Goal: Information Seeking & Learning: Learn about a topic

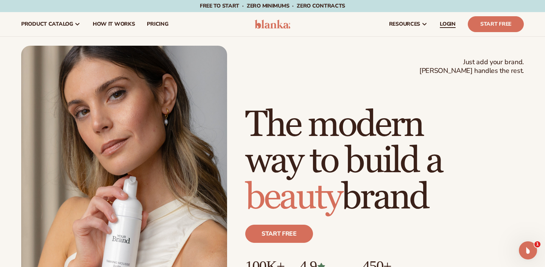
click at [446, 19] on link "LOGIN" at bounding box center [447, 24] width 28 height 24
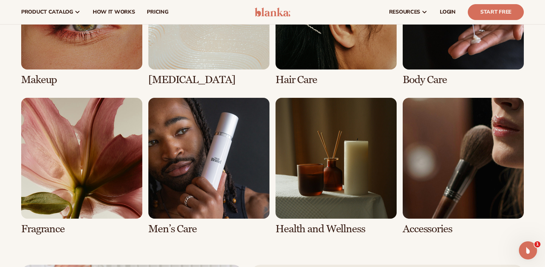
scroll to position [1413, 0]
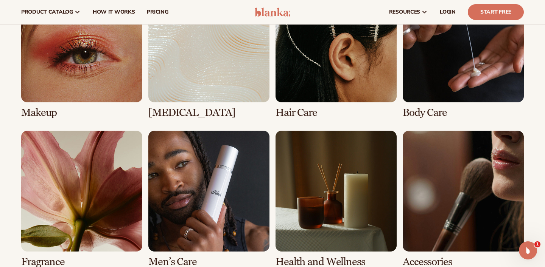
click at [86, 174] on link "5 / 8" at bounding box center [81, 199] width 121 height 137
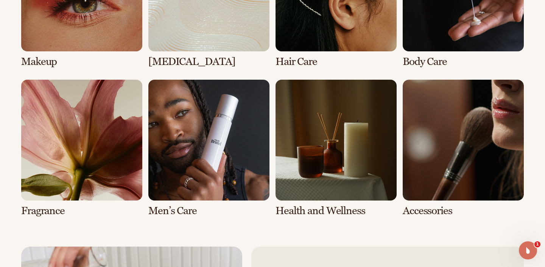
scroll to position [1499, 0]
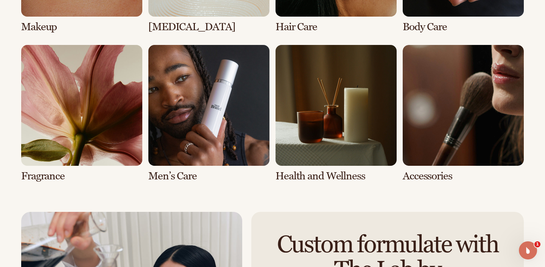
click at [46, 177] on link "5 / 8" at bounding box center [81, 113] width 121 height 137
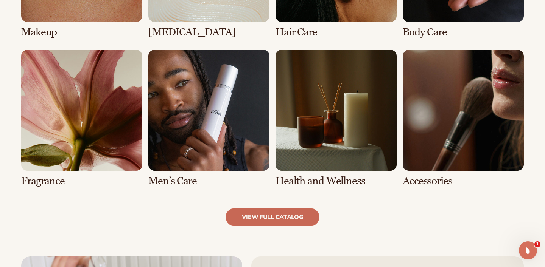
scroll to position [683, 0]
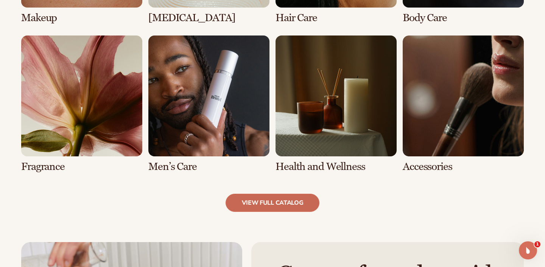
click at [284, 209] on link "view full catalog" at bounding box center [272, 203] width 94 height 18
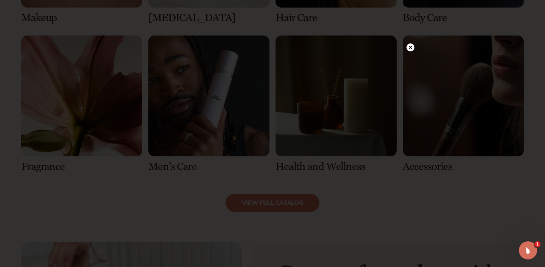
click at [415, 41] on div at bounding box center [272, 133] width 545 height 267
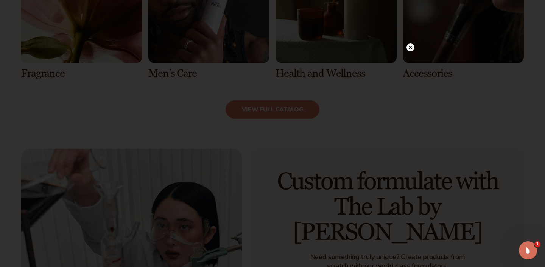
scroll to position [1004, 0]
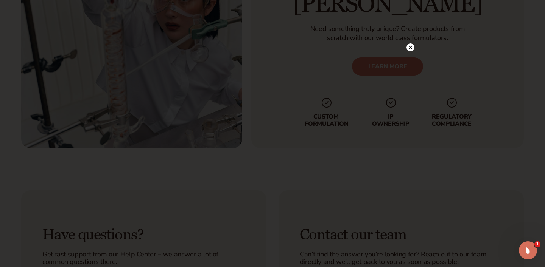
click at [411, 48] on circle at bounding box center [410, 47] width 8 height 8
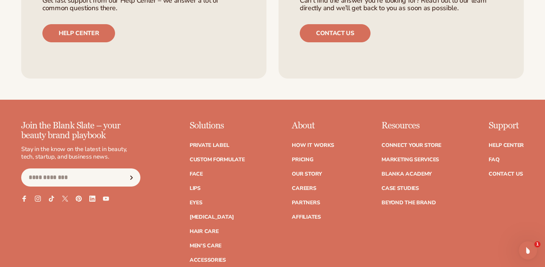
scroll to position [1270, 0]
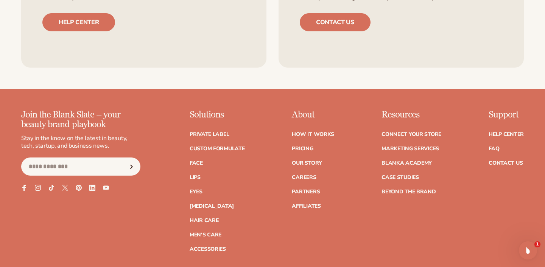
click at [222, 145] on ul "Private label Custom formulate Face Lips Eyes Skin Care" at bounding box center [216, 188] width 55 height 128
click at [222, 149] on link "Custom formulate" at bounding box center [216, 148] width 55 height 5
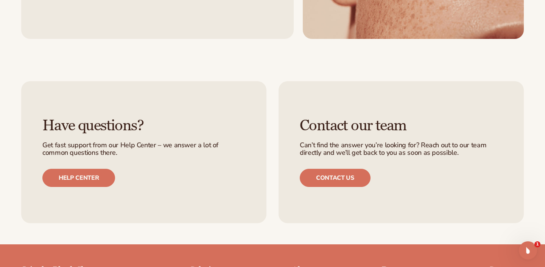
scroll to position [1007, 0]
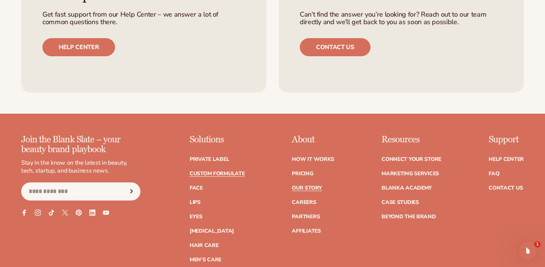
click at [312, 190] on link "Our Story" at bounding box center [307, 188] width 30 height 5
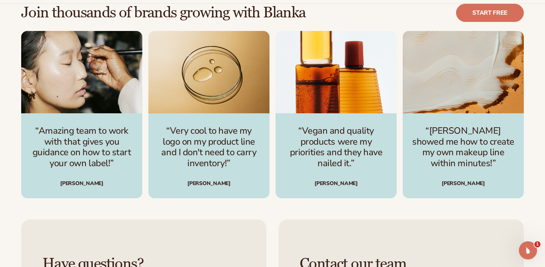
scroll to position [1995, 0]
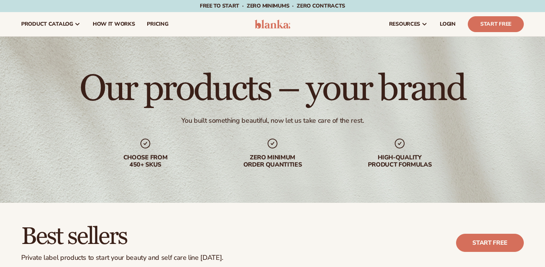
scroll to position [1178, 0]
